Goal: Task Accomplishment & Management: Use online tool/utility

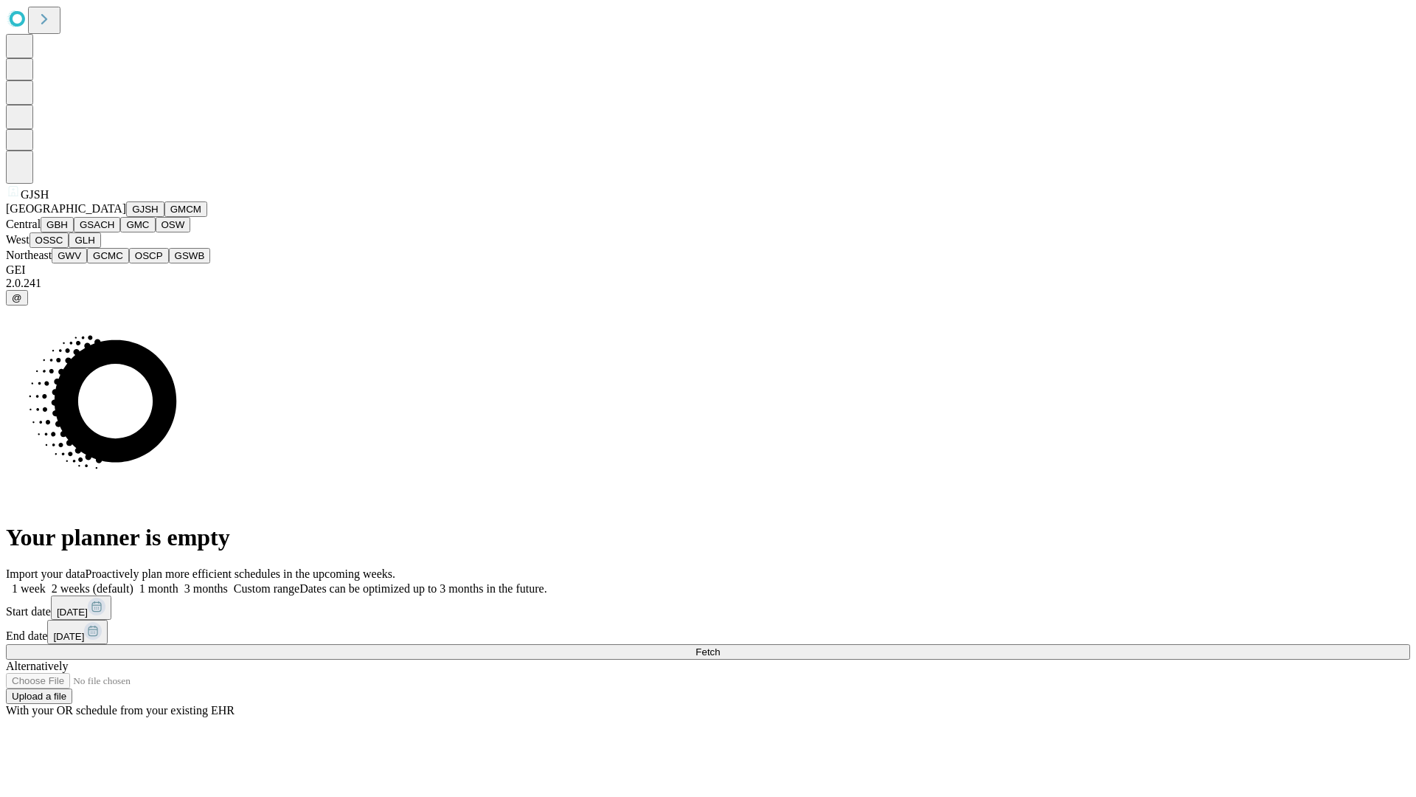
click at [126, 217] on button "GJSH" at bounding box center [145, 208] width 38 height 15
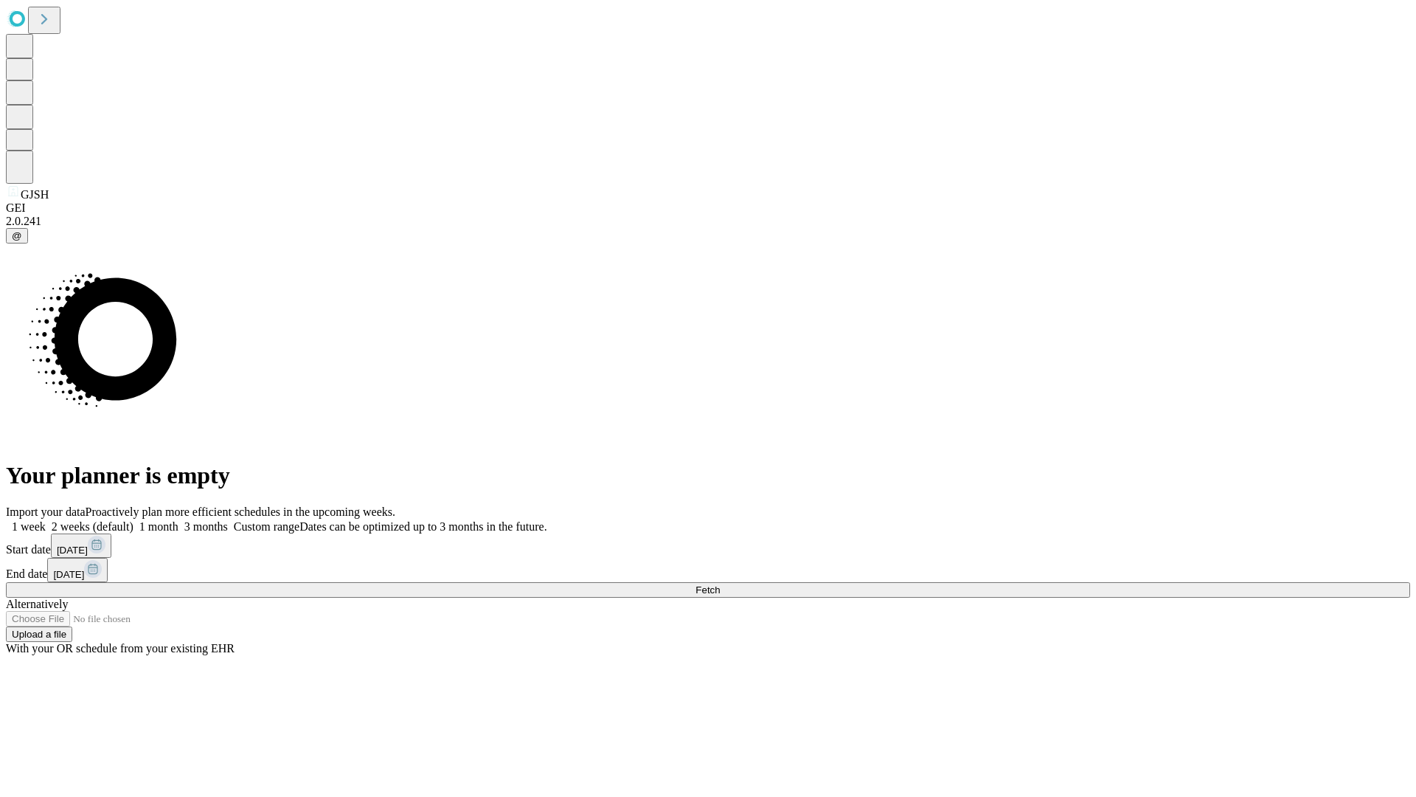
click at [134, 520] on label "2 weeks (default)" at bounding box center [90, 526] width 88 height 13
click at [720, 584] on span "Fetch" at bounding box center [708, 589] width 24 height 11
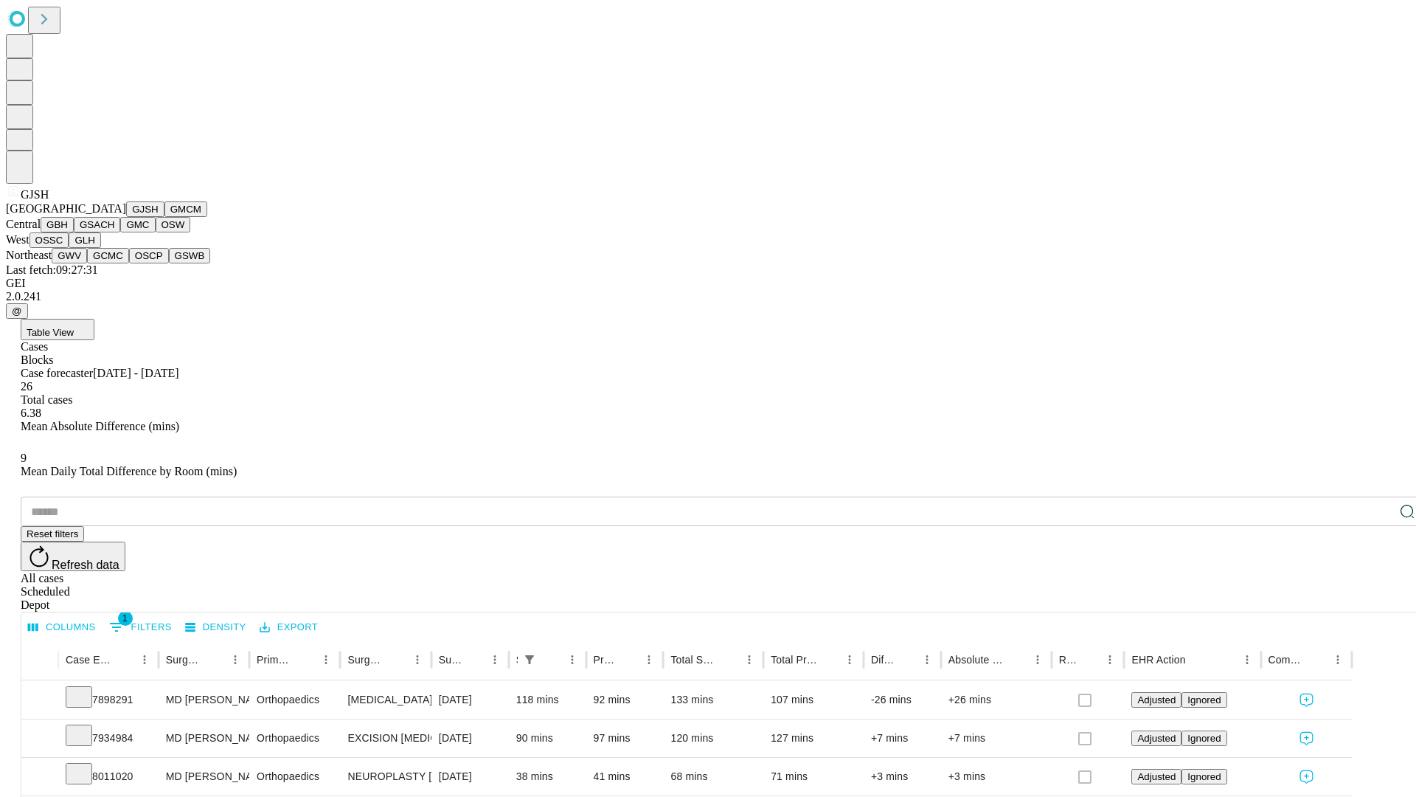
click at [165, 217] on button "GMCM" at bounding box center [186, 208] width 43 height 15
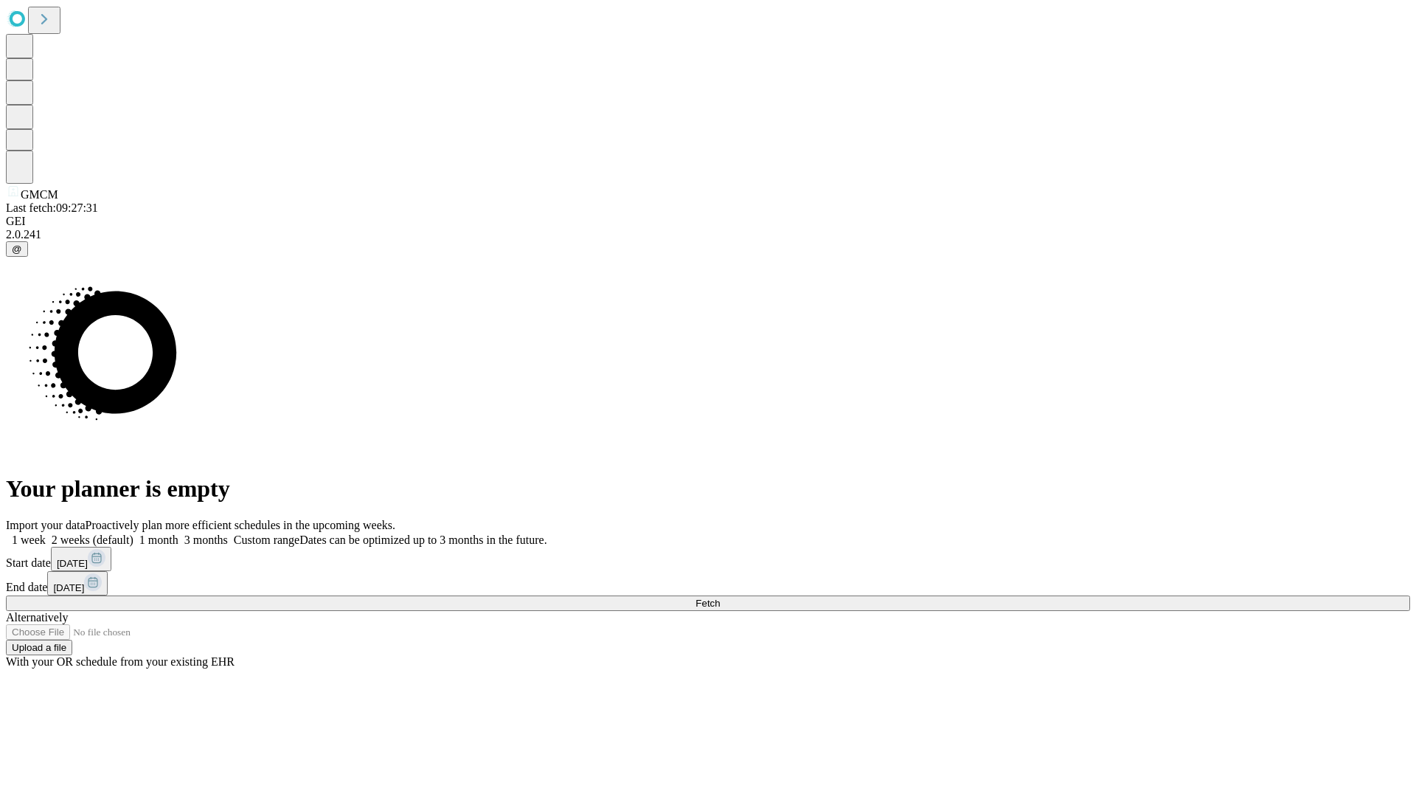
click at [134, 533] on label "2 weeks (default)" at bounding box center [90, 539] width 88 height 13
click at [720, 598] on span "Fetch" at bounding box center [708, 603] width 24 height 11
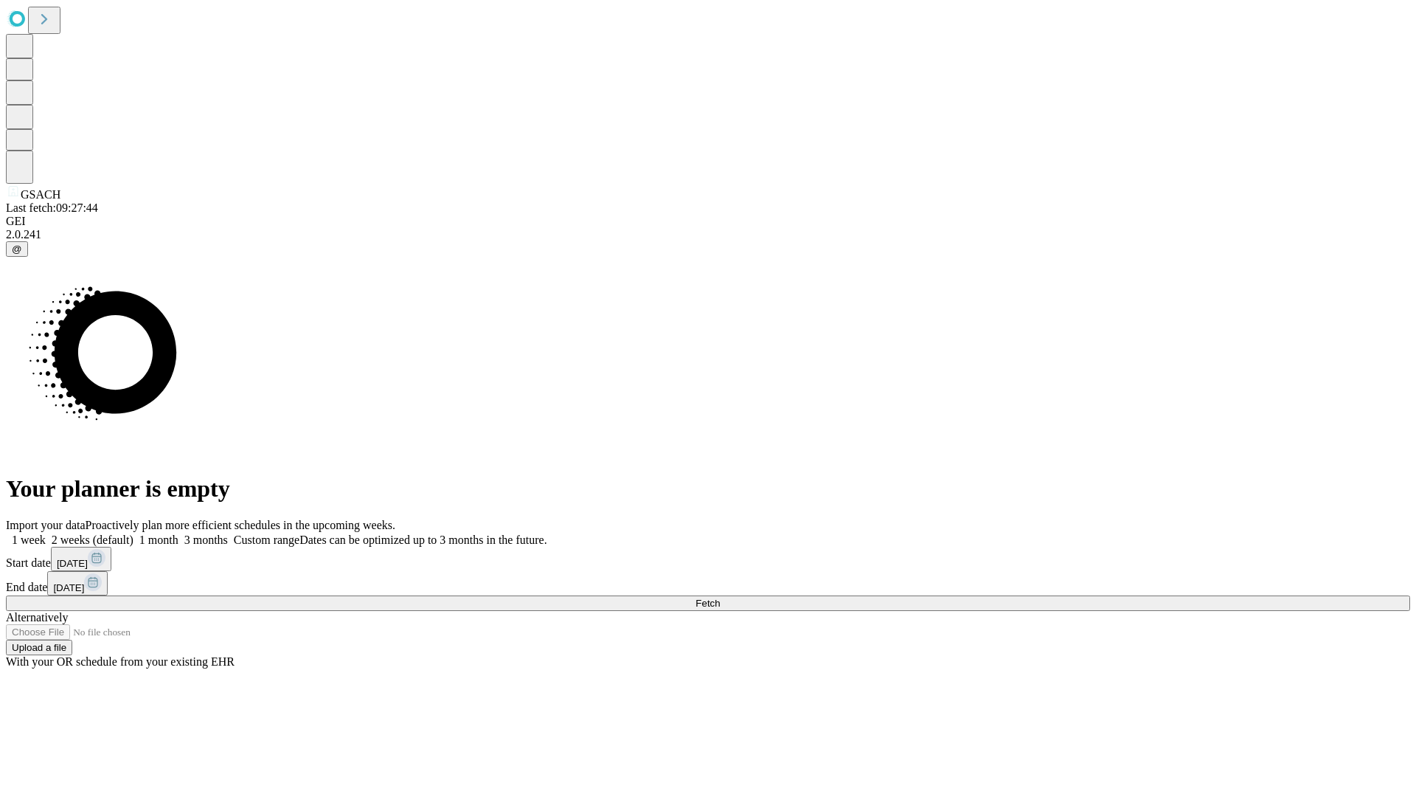
click at [720, 598] on span "Fetch" at bounding box center [708, 603] width 24 height 11
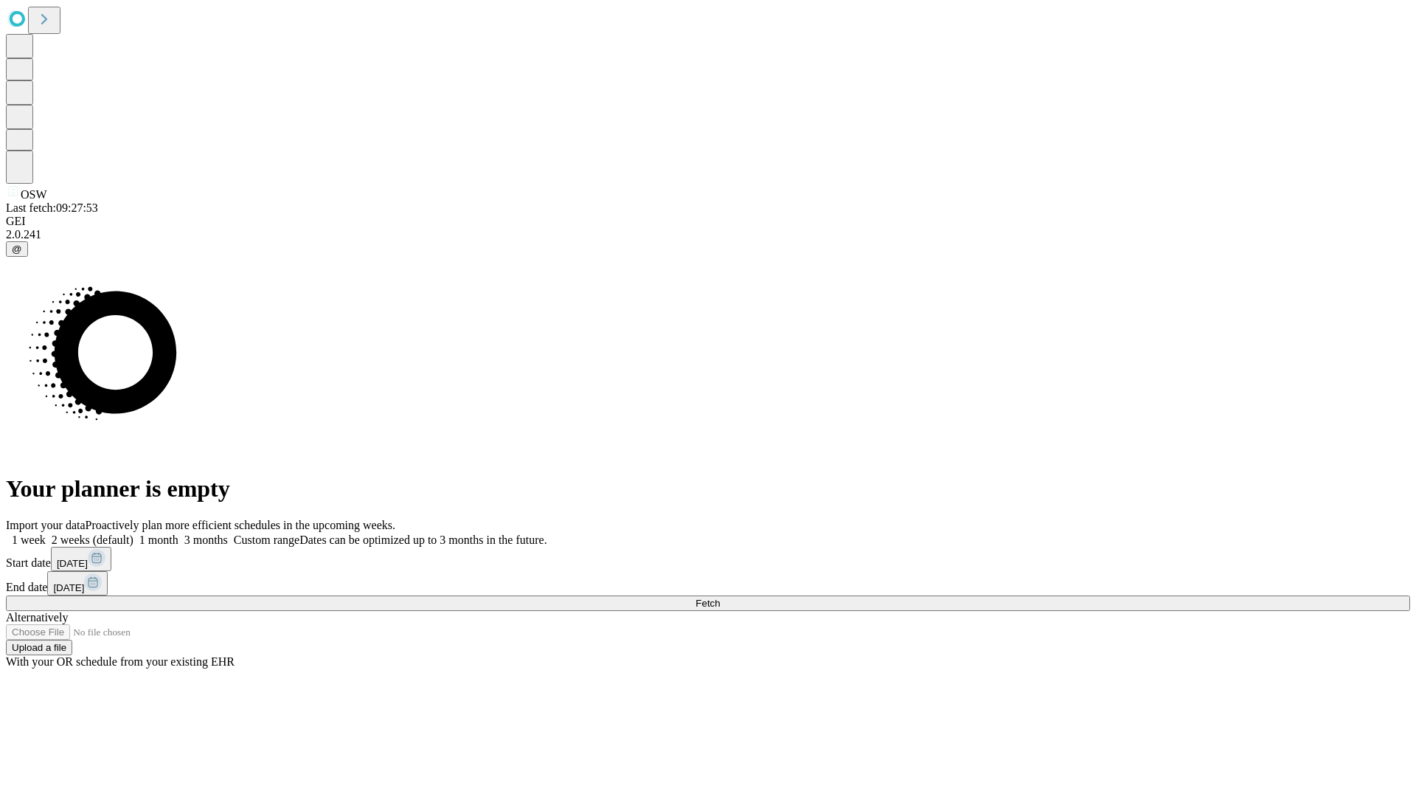
click at [134, 533] on label "2 weeks (default)" at bounding box center [90, 539] width 88 height 13
click at [720, 598] on span "Fetch" at bounding box center [708, 603] width 24 height 11
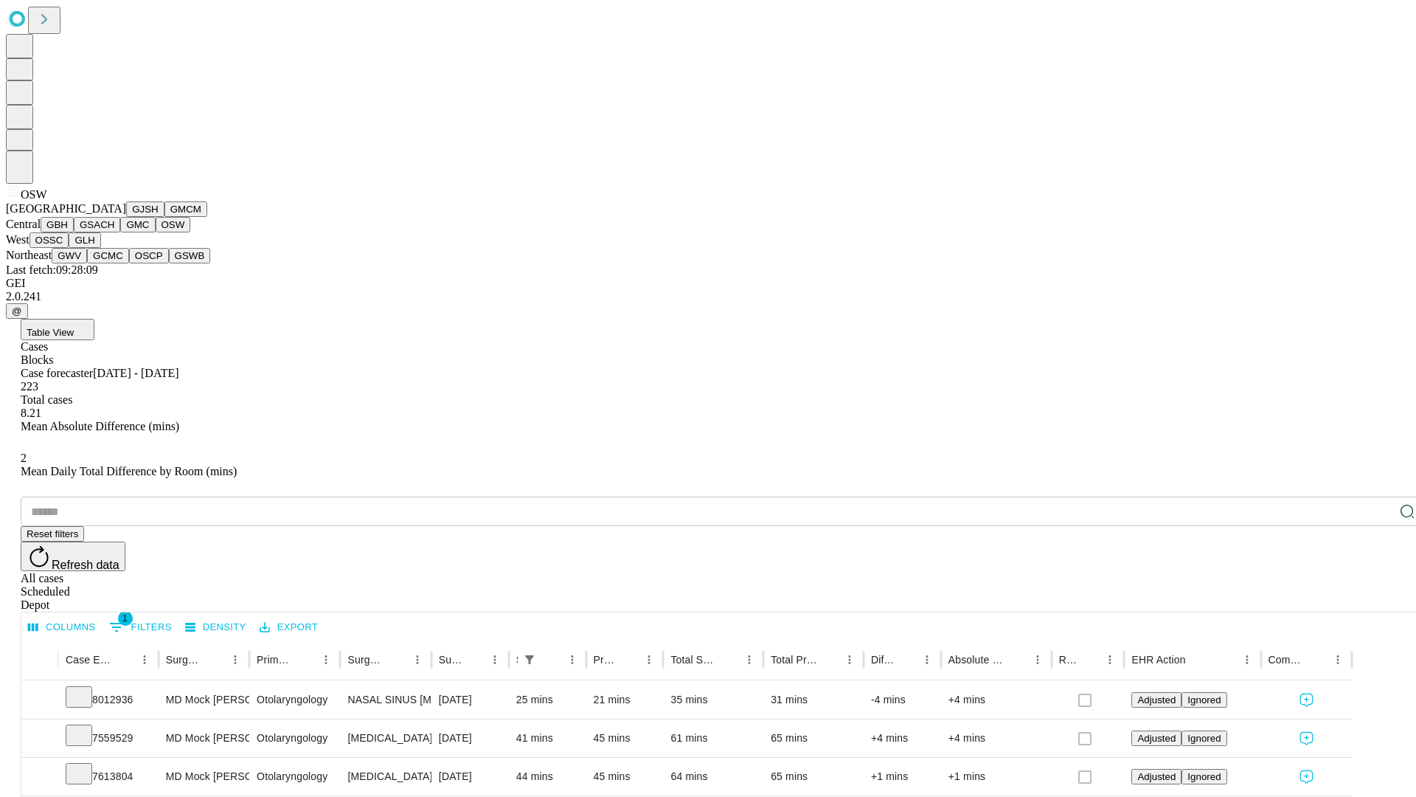
click at [69, 248] on button "OSSC" at bounding box center [50, 239] width 40 height 15
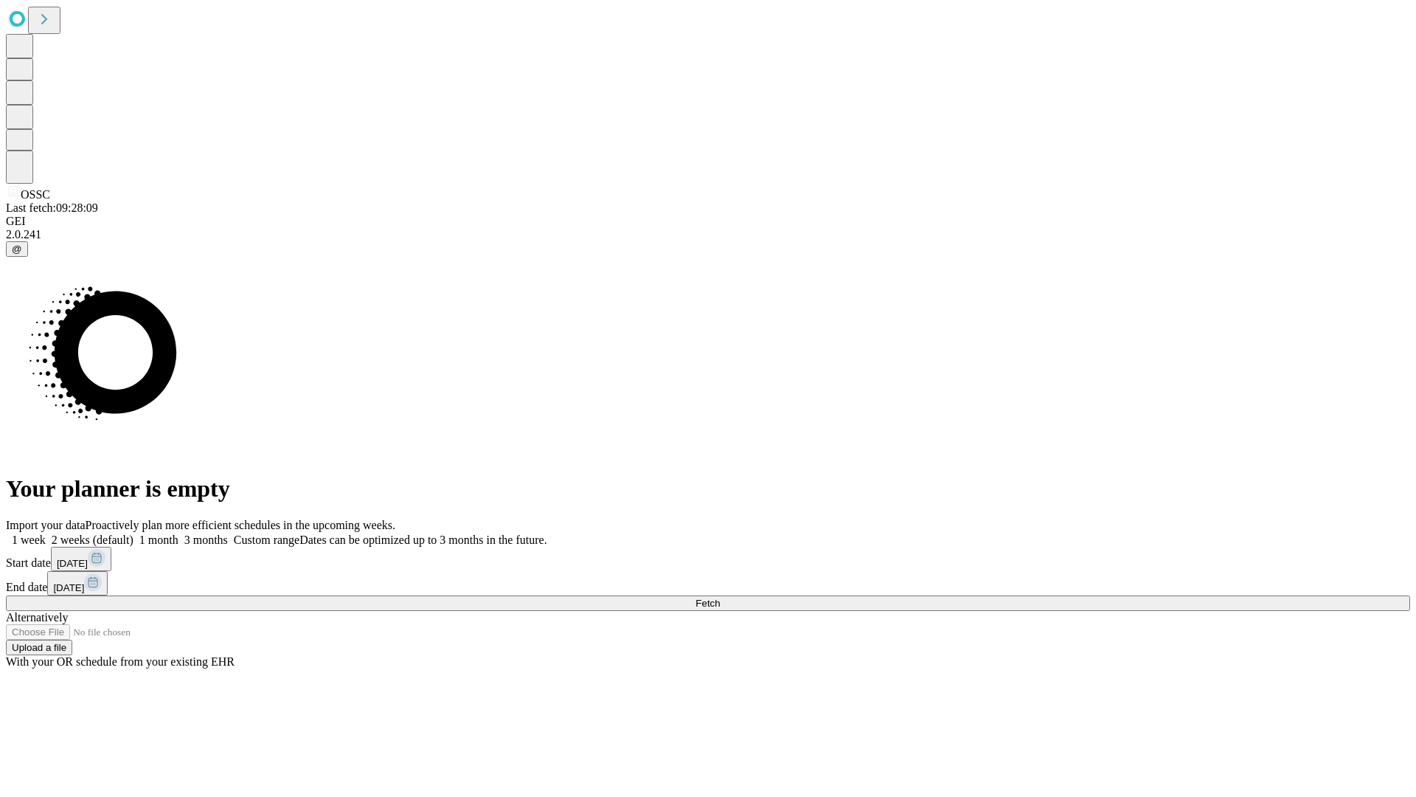
click at [134, 533] on label "2 weeks (default)" at bounding box center [90, 539] width 88 height 13
click at [720, 598] on span "Fetch" at bounding box center [708, 603] width 24 height 11
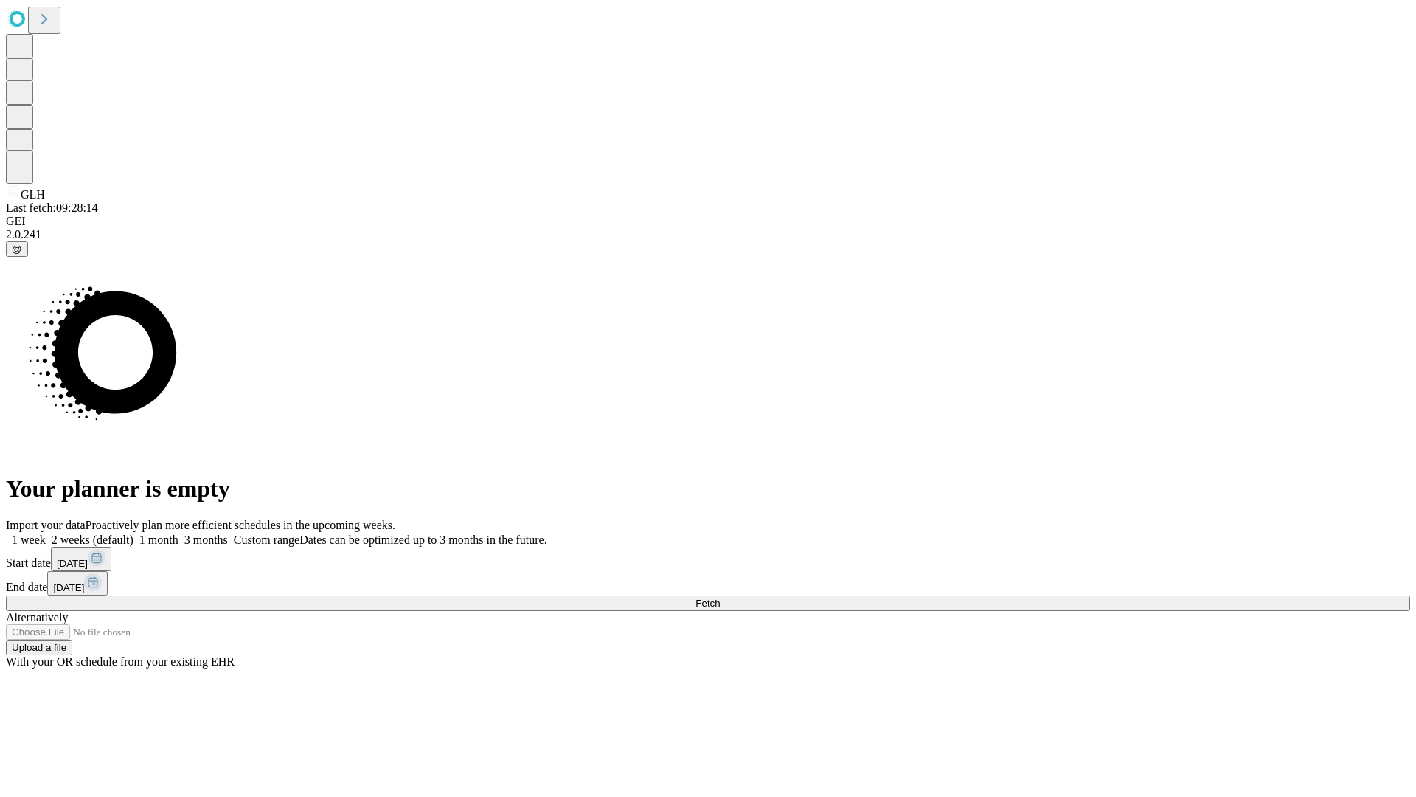
click at [720, 598] on span "Fetch" at bounding box center [708, 603] width 24 height 11
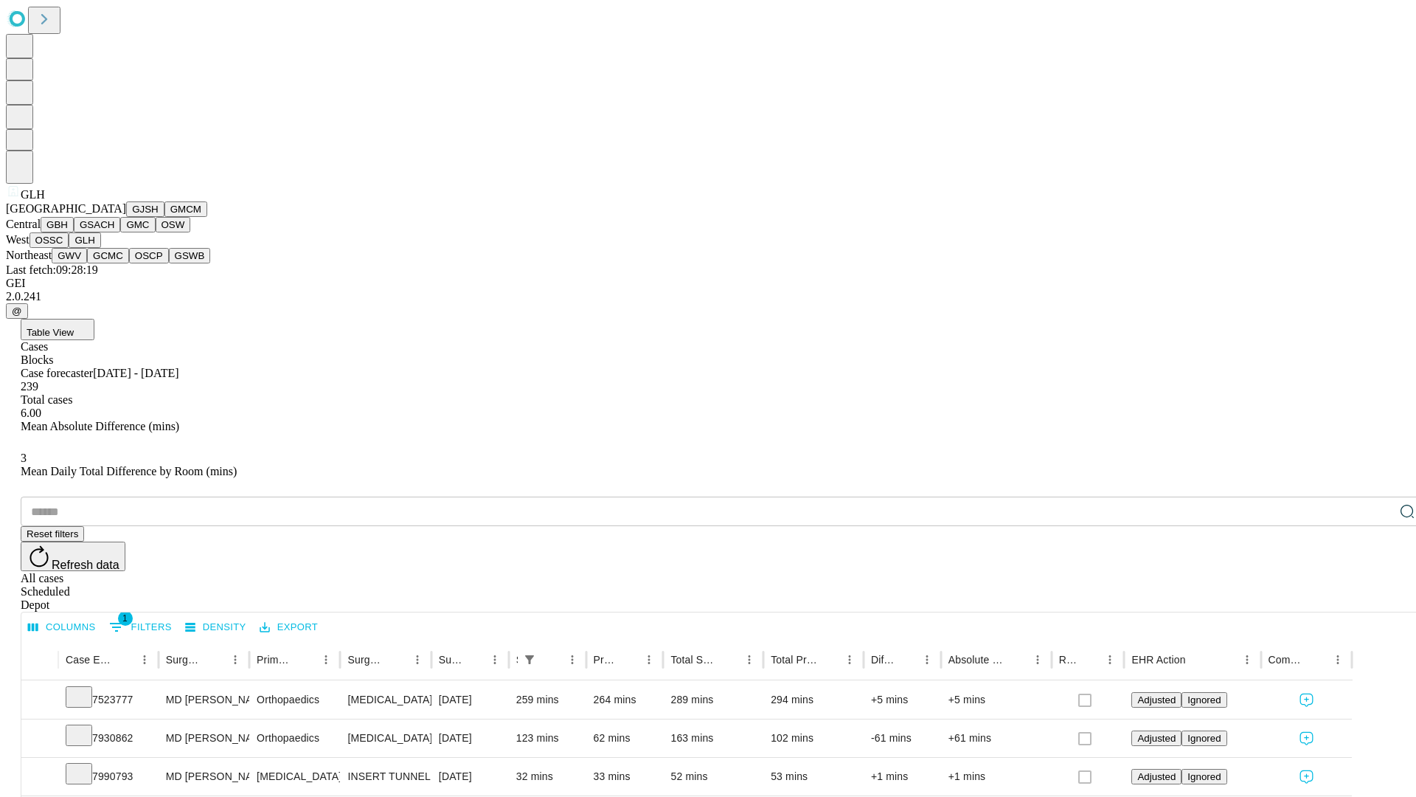
click at [87, 263] on button "GWV" at bounding box center [69, 255] width 35 height 15
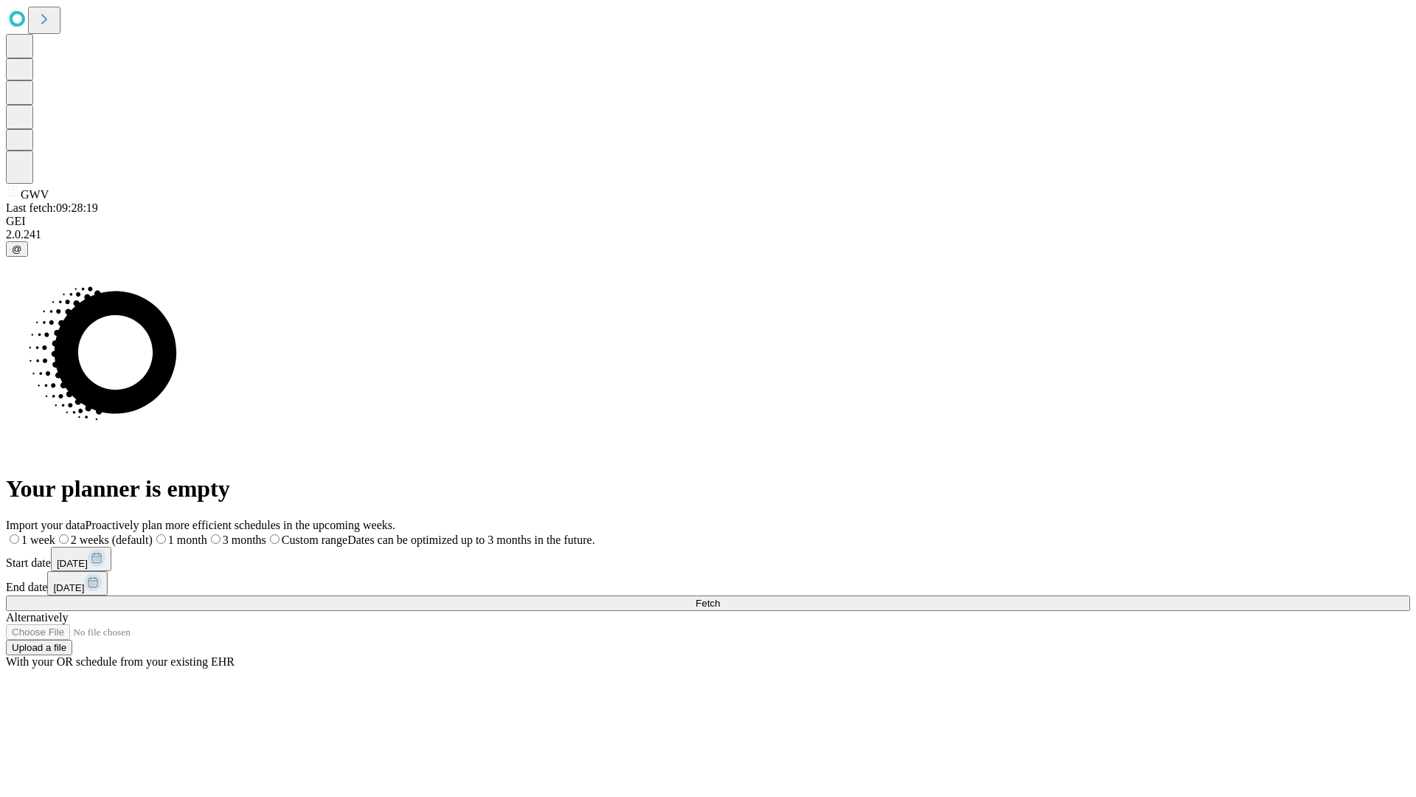
click at [720, 598] on span "Fetch" at bounding box center [708, 603] width 24 height 11
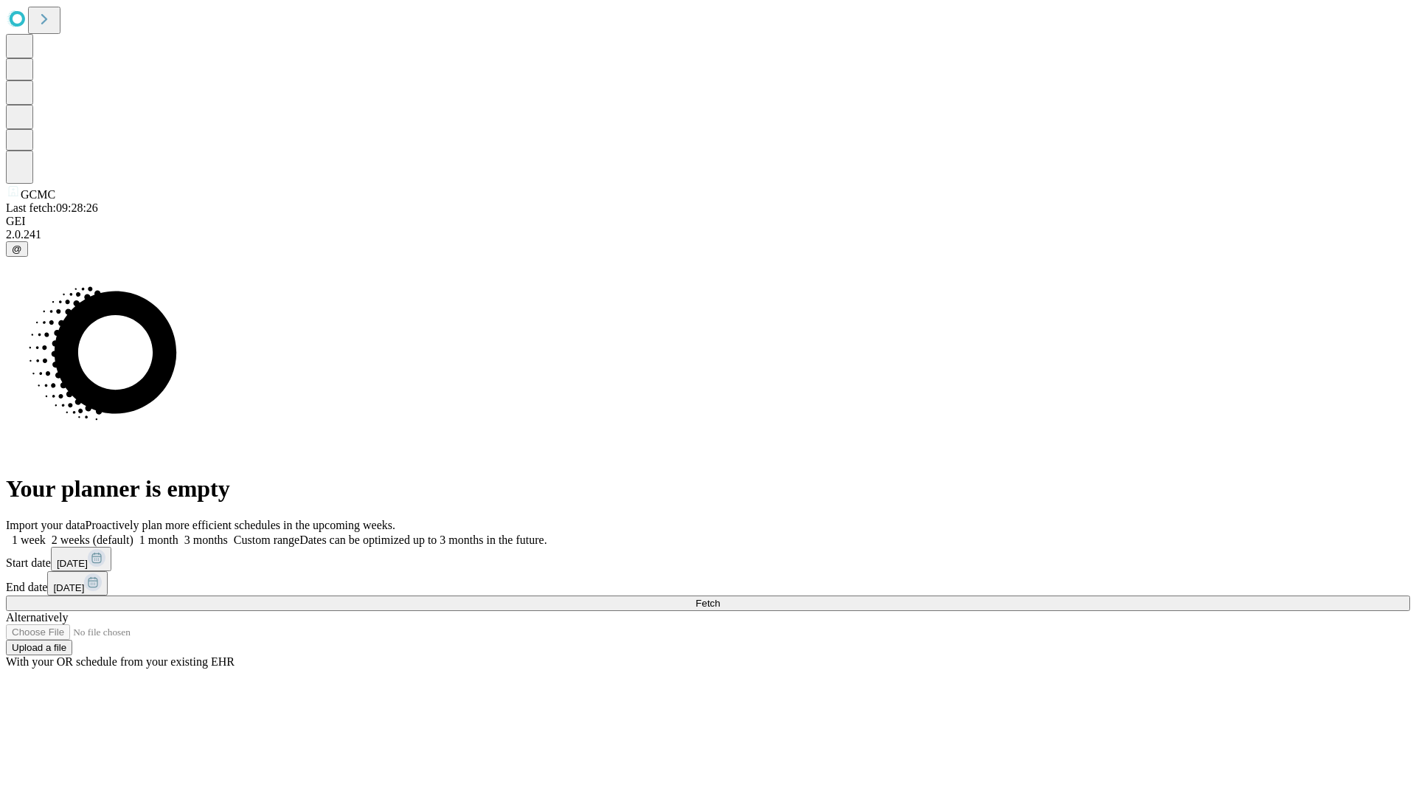
click at [134, 533] on label "2 weeks (default)" at bounding box center [90, 539] width 88 height 13
click at [720, 598] on span "Fetch" at bounding box center [708, 603] width 24 height 11
click at [134, 533] on label "2 weeks (default)" at bounding box center [90, 539] width 88 height 13
click at [720, 598] on span "Fetch" at bounding box center [708, 603] width 24 height 11
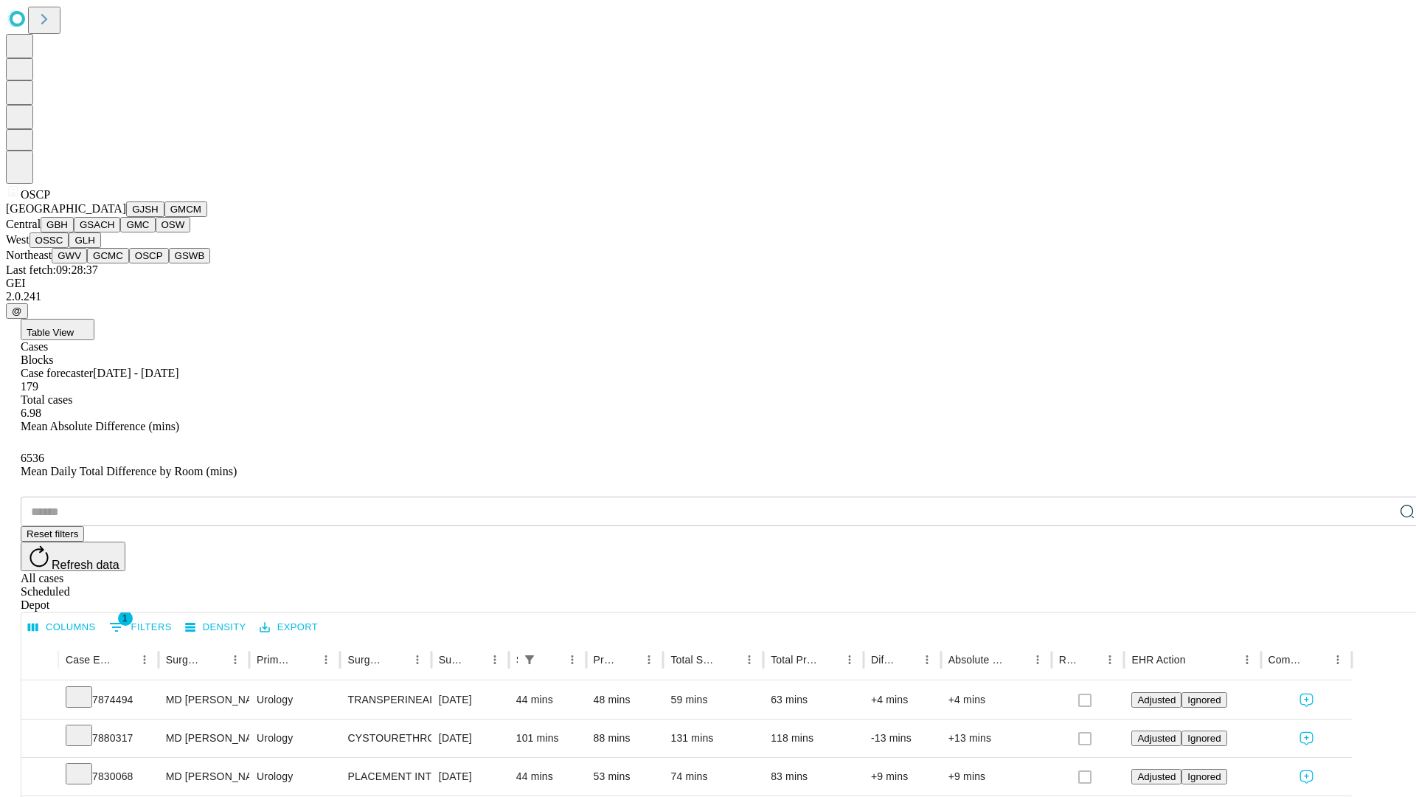
click at [169, 263] on button "GSWB" at bounding box center [190, 255] width 42 height 15
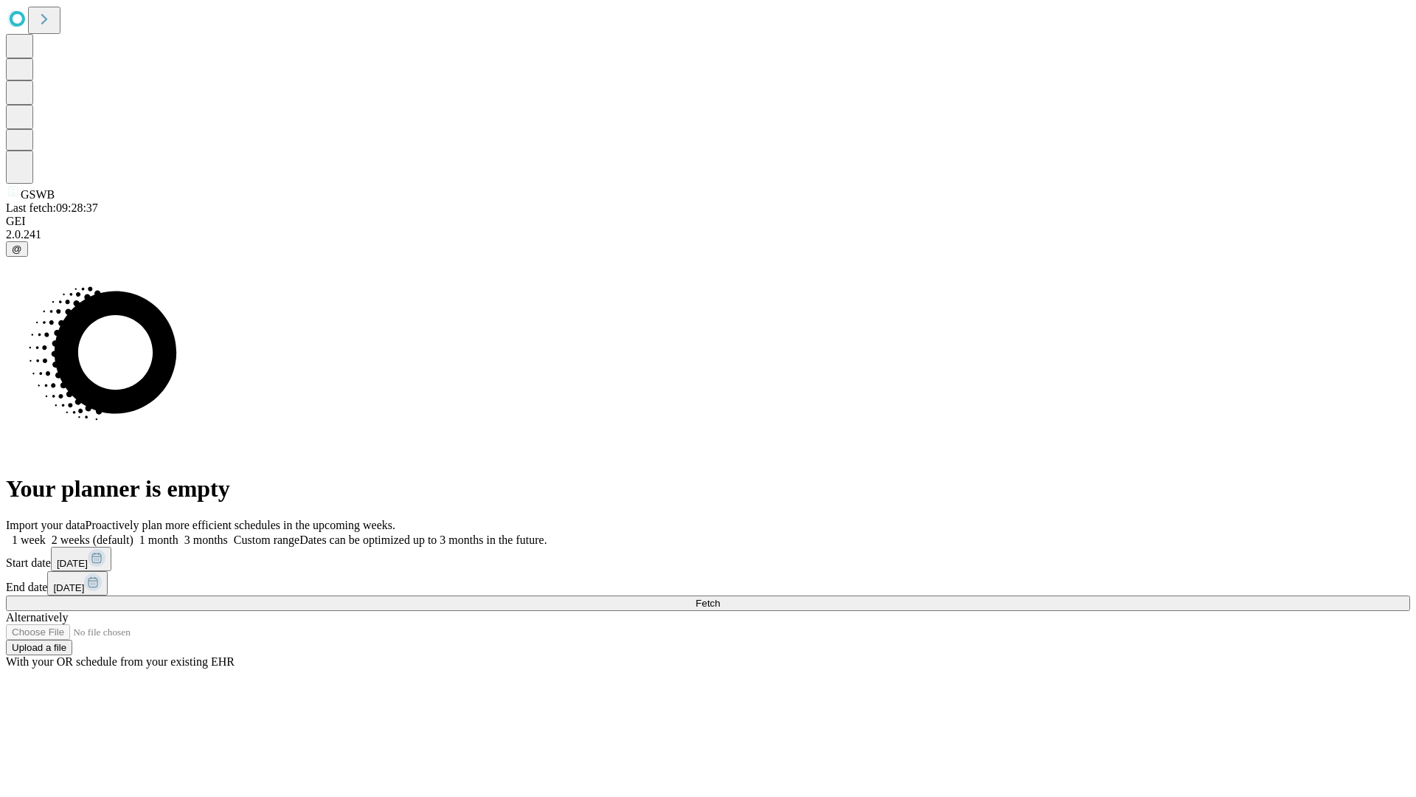
click at [134, 533] on label "2 weeks (default)" at bounding box center [90, 539] width 88 height 13
click at [720, 598] on span "Fetch" at bounding box center [708, 603] width 24 height 11
